Goal: Task Accomplishment & Management: Use online tool/utility

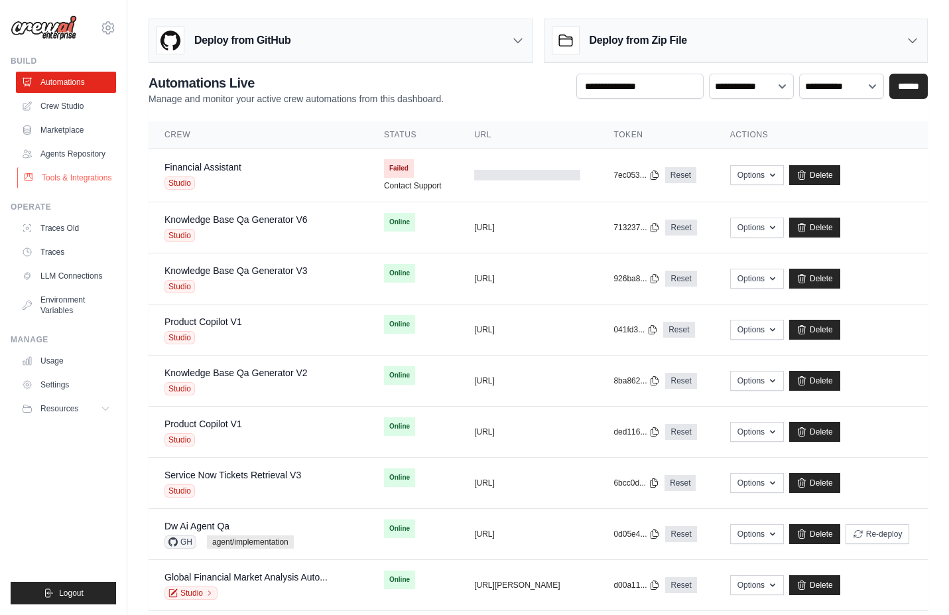
click at [71, 188] on link "Tools & Integrations" at bounding box center [67, 177] width 100 height 21
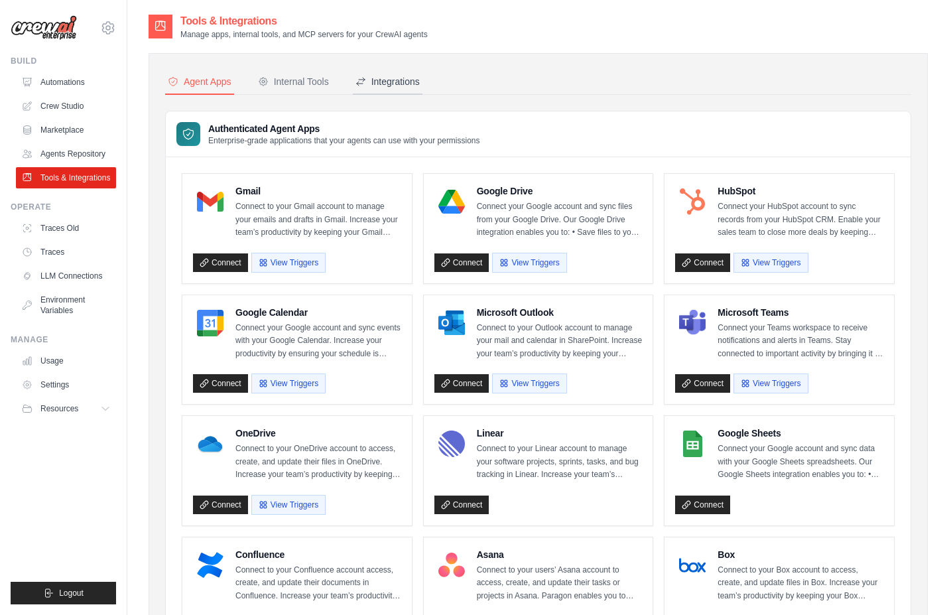
click at [408, 91] on button "Integrations" at bounding box center [388, 82] width 70 height 25
click at [408, 84] on div "Integrations" at bounding box center [387, 81] width 64 height 13
click at [408, 81] on div "Integrations" at bounding box center [387, 81] width 64 height 13
click at [292, 86] on div "Internal Tools" at bounding box center [293, 81] width 71 height 13
click at [75, 159] on link "Agents Repository" at bounding box center [67, 153] width 100 height 21
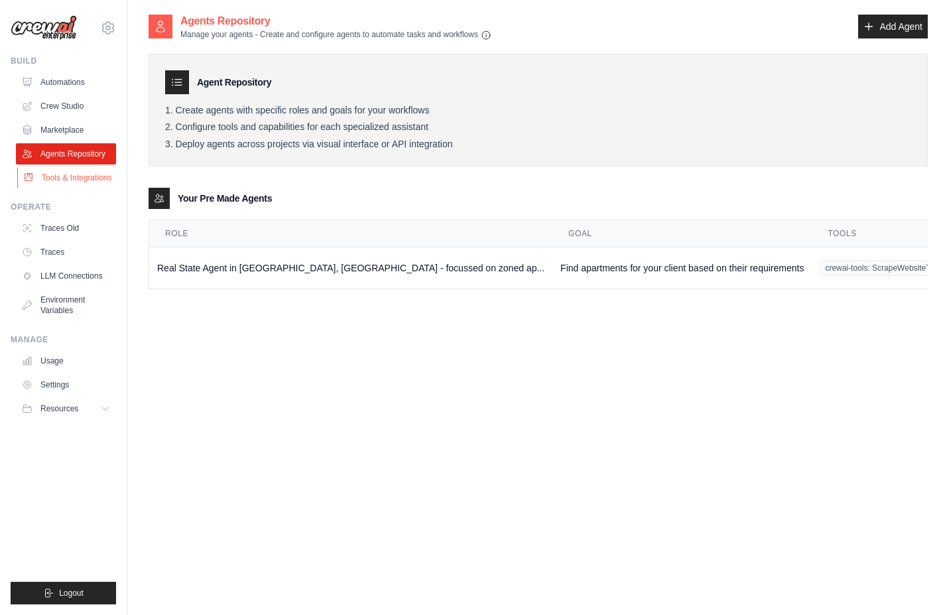
click at [66, 177] on link "Tools & Integrations" at bounding box center [67, 177] width 100 height 21
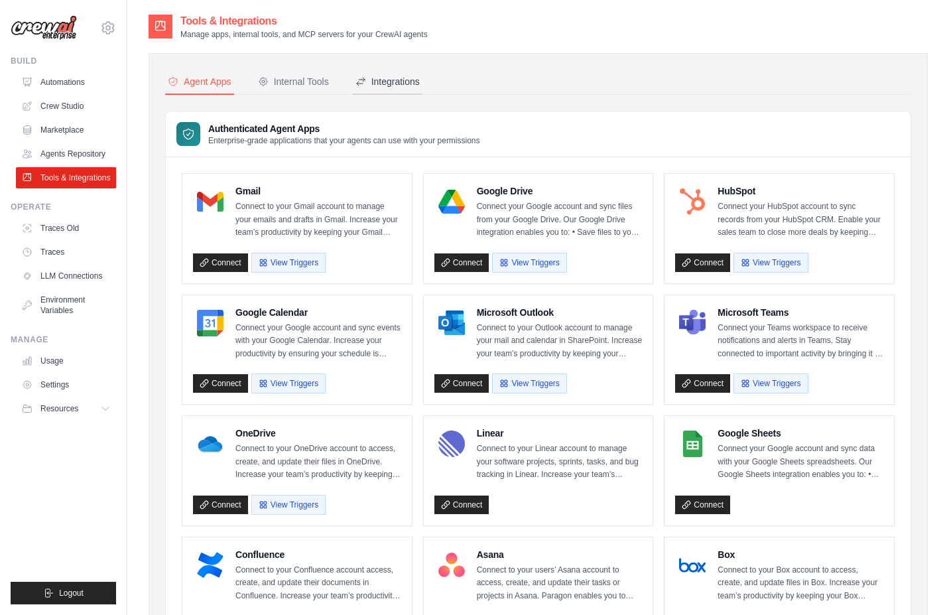
click at [387, 86] on div "Integrations" at bounding box center [387, 81] width 64 height 13
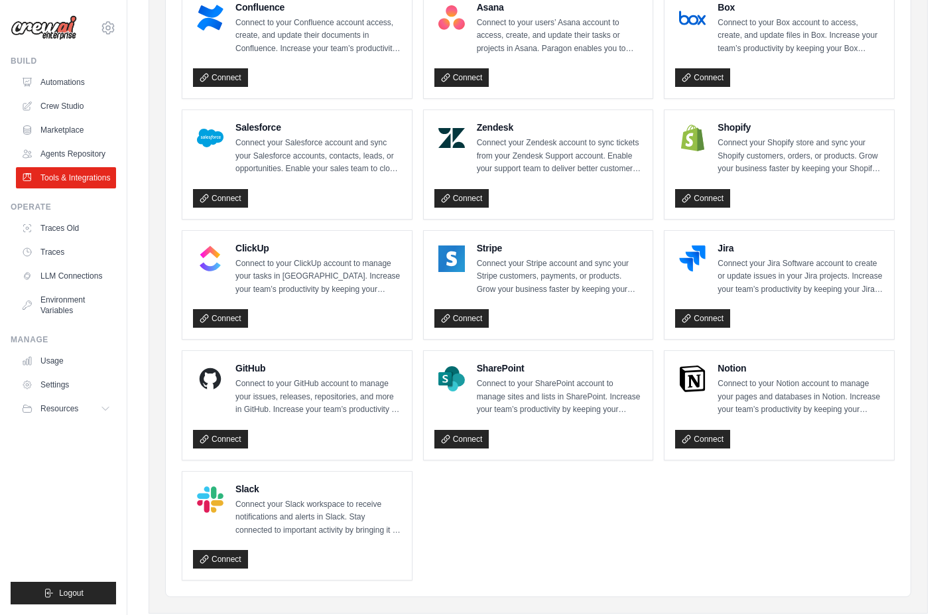
scroll to position [577, 0]
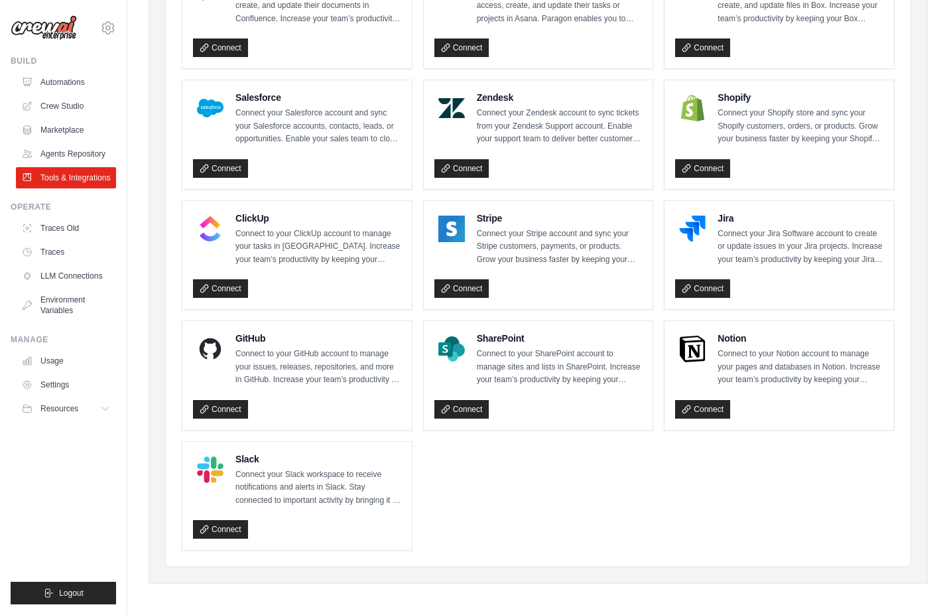
click at [495, 440] on ul "Gmail Connect to your Gmail account to manage your emails and drafts in Gmail. …" at bounding box center [538, 73] width 713 height 954
click at [481, 410] on link "Connect" at bounding box center [461, 409] width 55 height 19
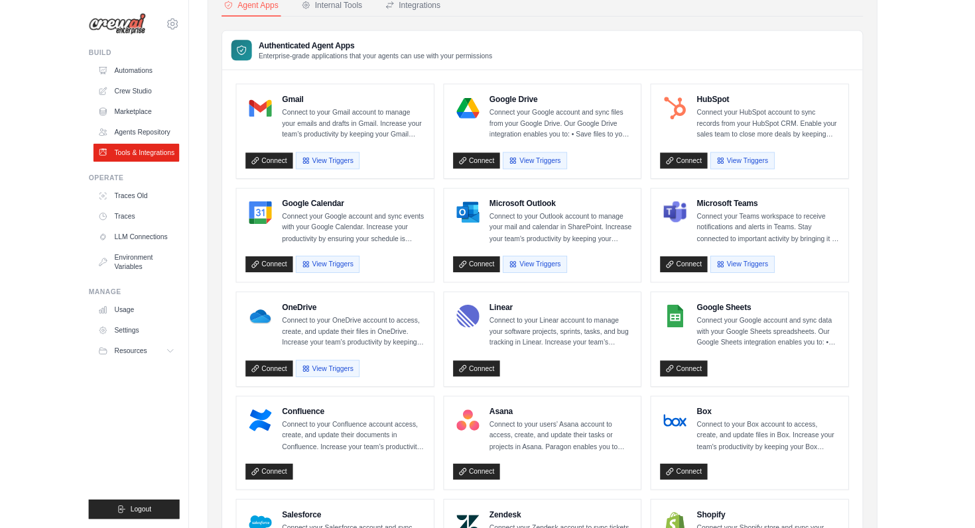
scroll to position [0, 0]
